Goal: Task Accomplishment & Management: Manage account settings

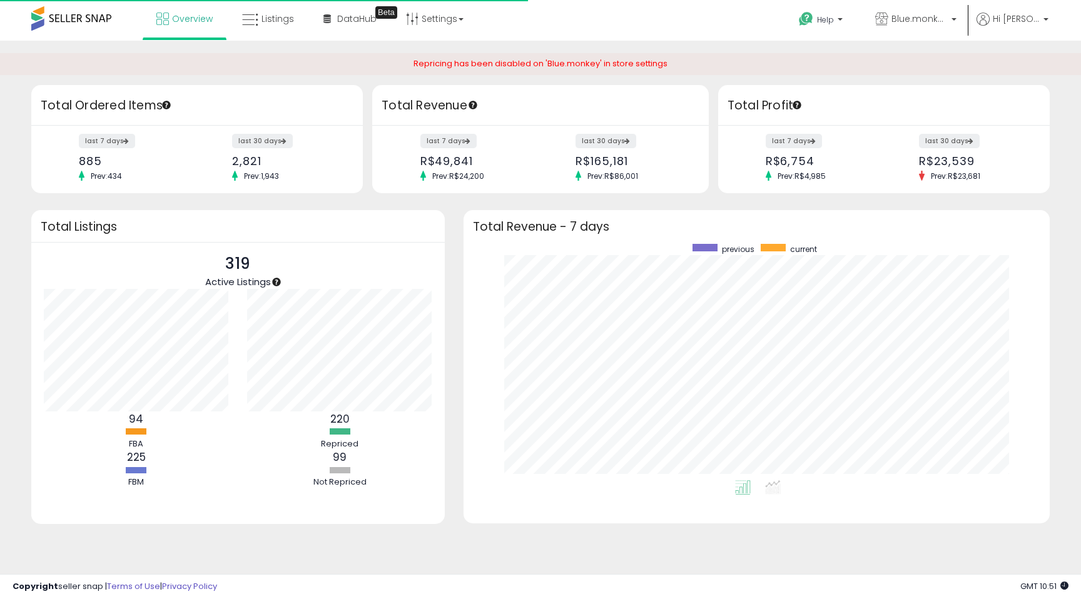
scroll to position [237, 561]
click at [425, 28] on link "Settings" at bounding box center [435, 19] width 76 height 38
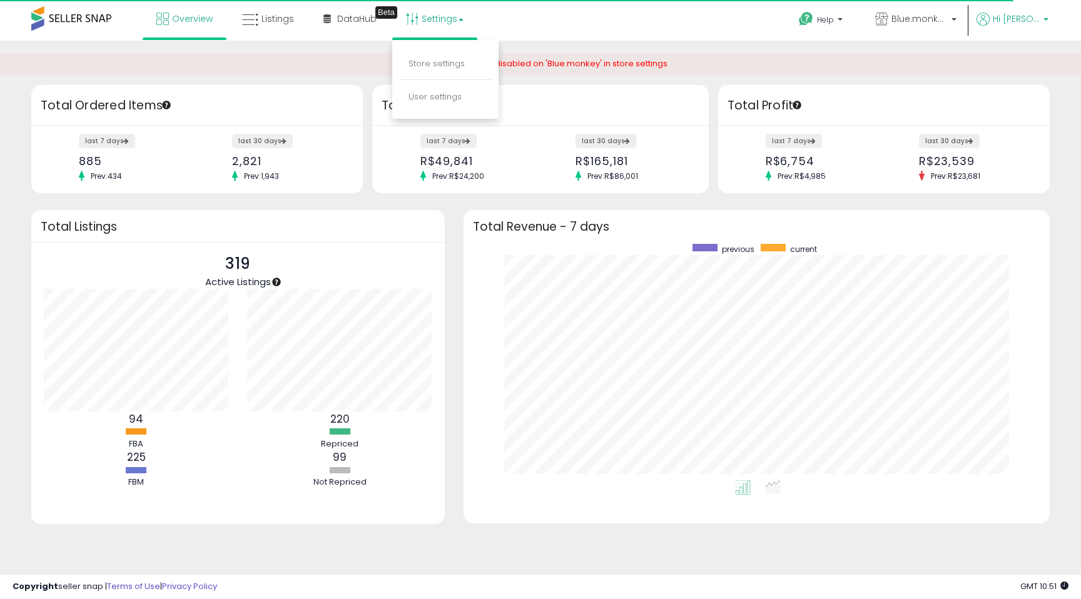
click at [1012, 24] on span "Hi [PERSON_NAME]" at bounding box center [1016, 19] width 47 height 13
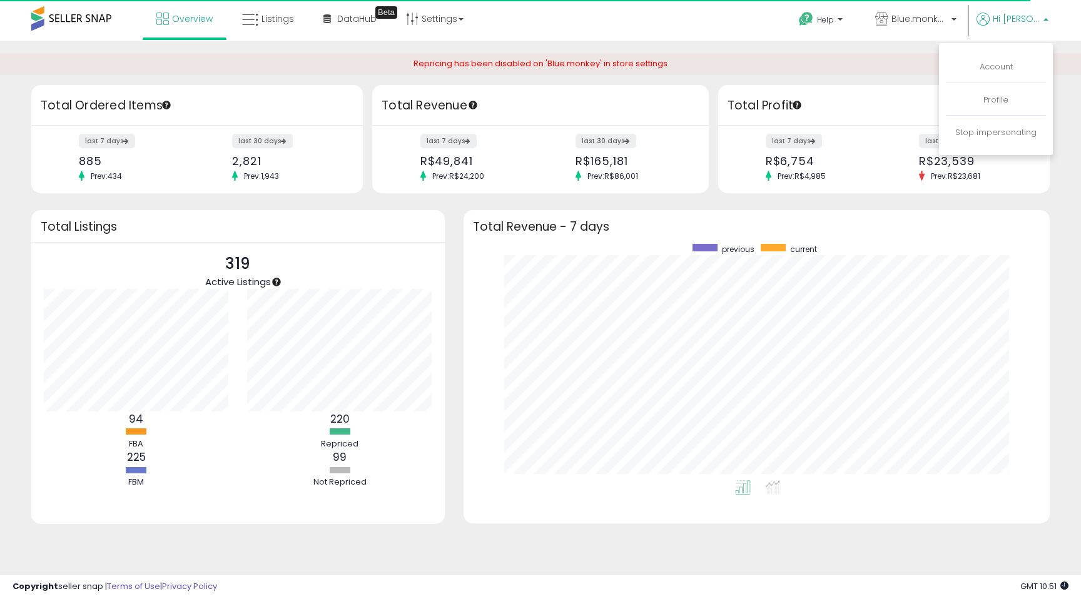
click at [1006, 76] on li "Account" at bounding box center [996, 67] width 100 height 31
click at [996, 69] on link "Account" at bounding box center [996, 67] width 33 height 12
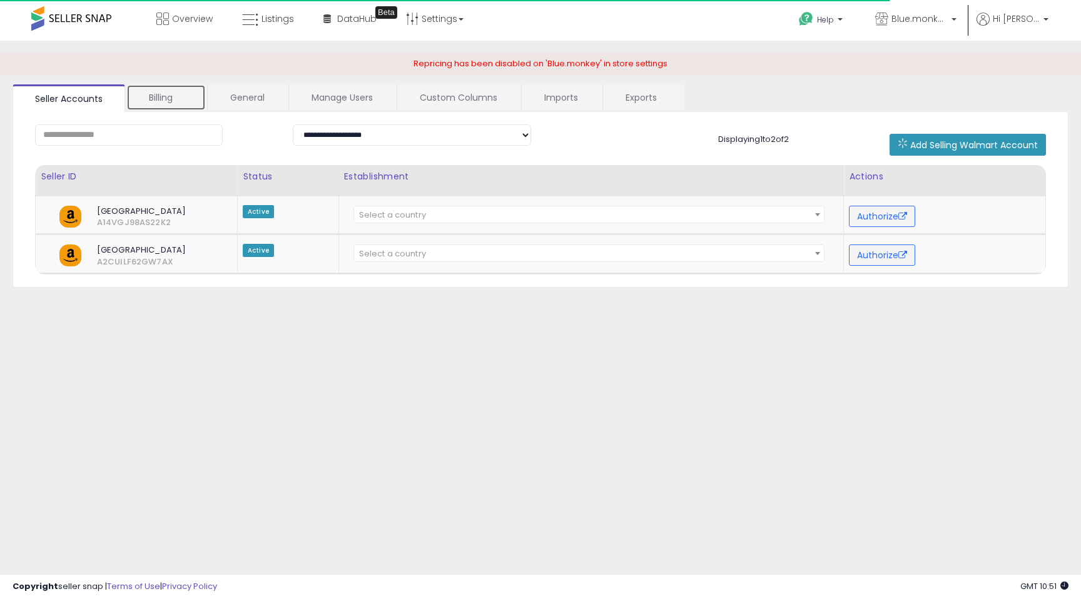
click at [182, 97] on link "Billing" at bounding box center [165, 97] width 79 height 26
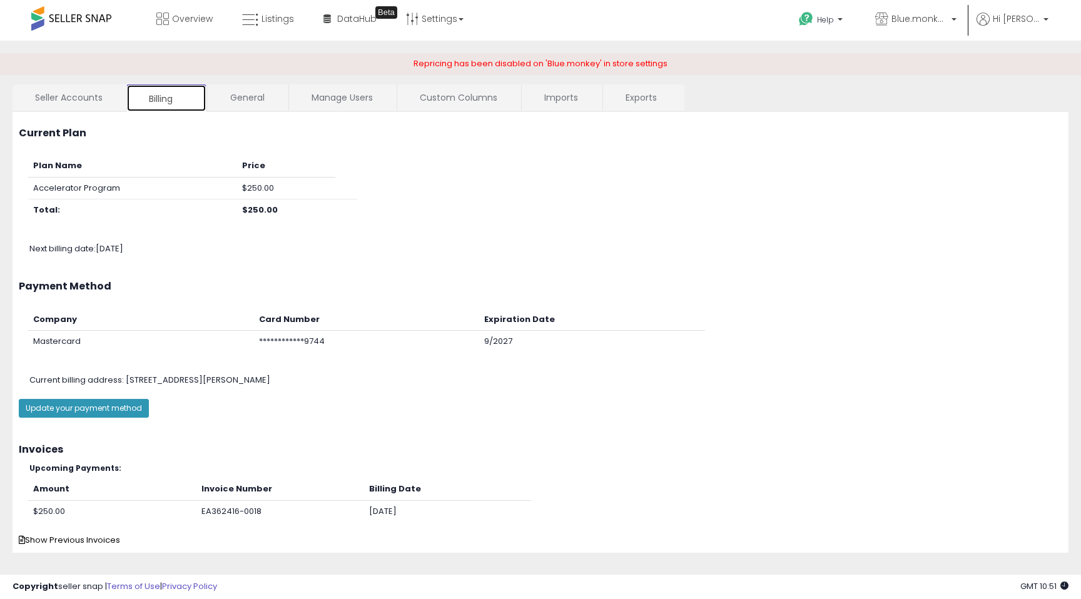
scroll to position [16, 0]
